Goal: Task Accomplishment & Management: Manage account settings

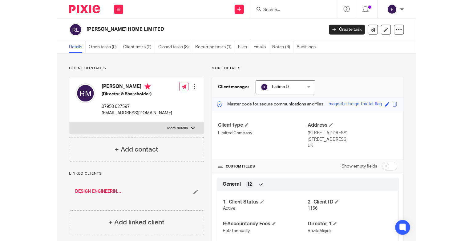
scroll to position [123, 0]
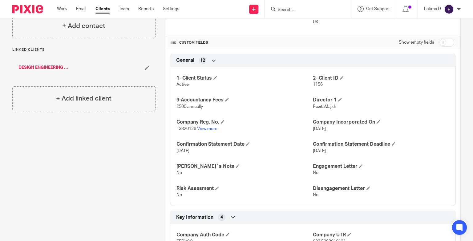
click at [282, 9] on input "Search" at bounding box center [304, 10] width 55 height 6
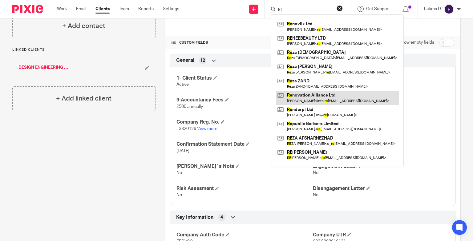
type input "RE"
click at [312, 95] on link at bounding box center [337, 98] width 123 height 14
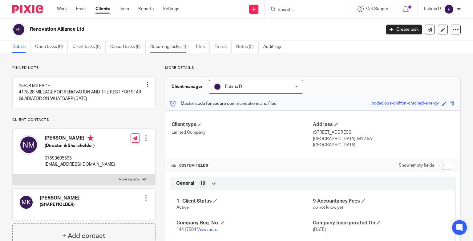
click at [169, 47] on link "Recurring tasks (1)" at bounding box center [170, 47] width 41 height 12
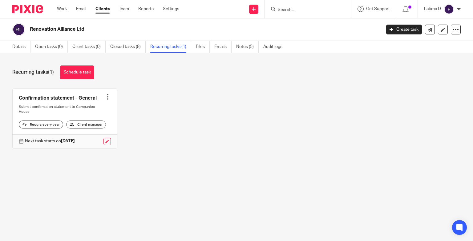
click at [106, 96] on div at bounding box center [108, 97] width 6 height 6
click at [84, 137] on span "Cancel schedule" at bounding box center [83, 136] width 32 height 4
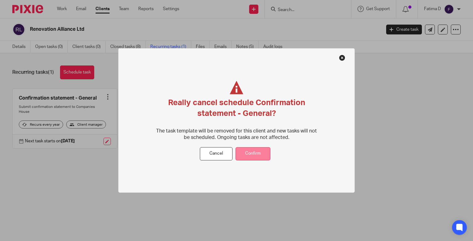
click at [249, 156] on button "Confirm" at bounding box center [253, 154] width 35 height 13
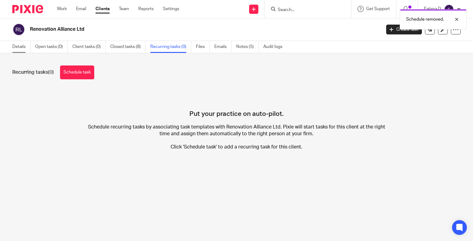
click at [18, 45] on link "Details" at bounding box center [21, 47] width 18 height 12
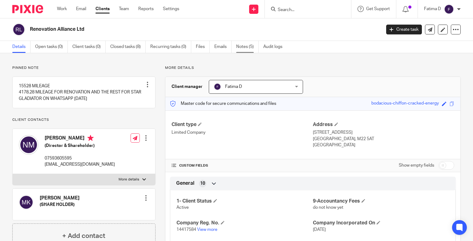
click at [241, 48] on link "Notes (5)" at bounding box center [247, 47] width 22 height 12
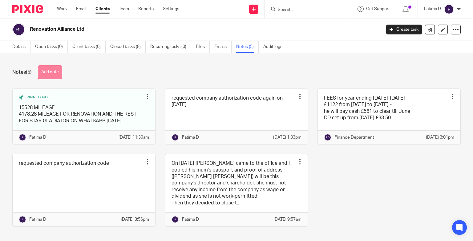
click at [58, 73] on button "Add note" at bounding box center [50, 73] width 24 height 14
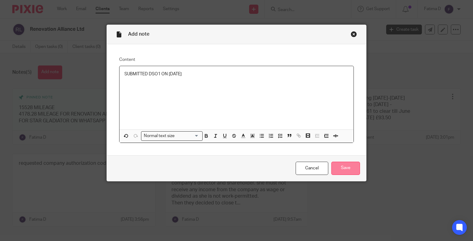
click at [350, 168] on input "Save" at bounding box center [345, 168] width 29 height 13
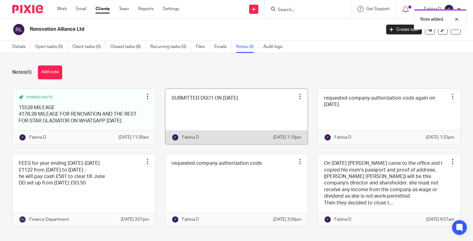
click at [297, 96] on div at bounding box center [300, 97] width 6 height 6
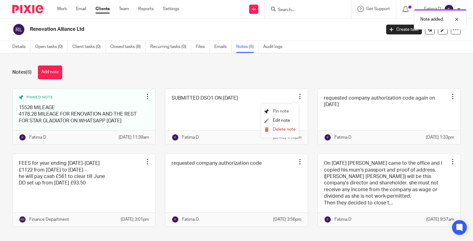
click at [284, 112] on span "Pin note" at bounding box center [281, 111] width 16 height 4
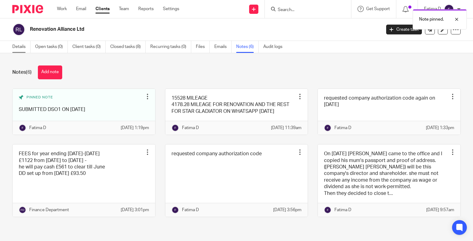
click at [24, 48] on link "Details" at bounding box center [21, 47] width 18 height 12
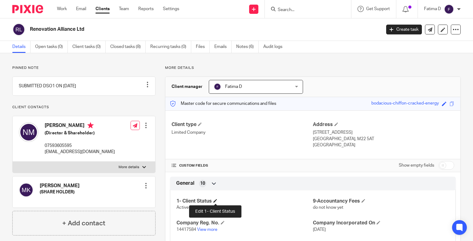
click at [216, 200] on span at bounding box center [215, 201] width 4 height 4
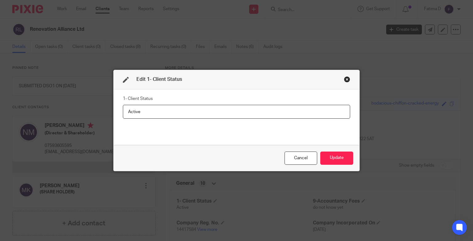
drag, startPoint x: 139, startPoint y: 112, endPoint x: 119, endPoint y: 109, distance: 19.7
click at [119, 109] on div "1- Client Status Active" at bounding box center [237, 118] width 246 height 56
paste input "pplication to strike"
type input "Application to strike"
click at [329, 157] on button "Update" at bounding box center [336, 158] width 33 height 13
